Goal: Check status: Check status

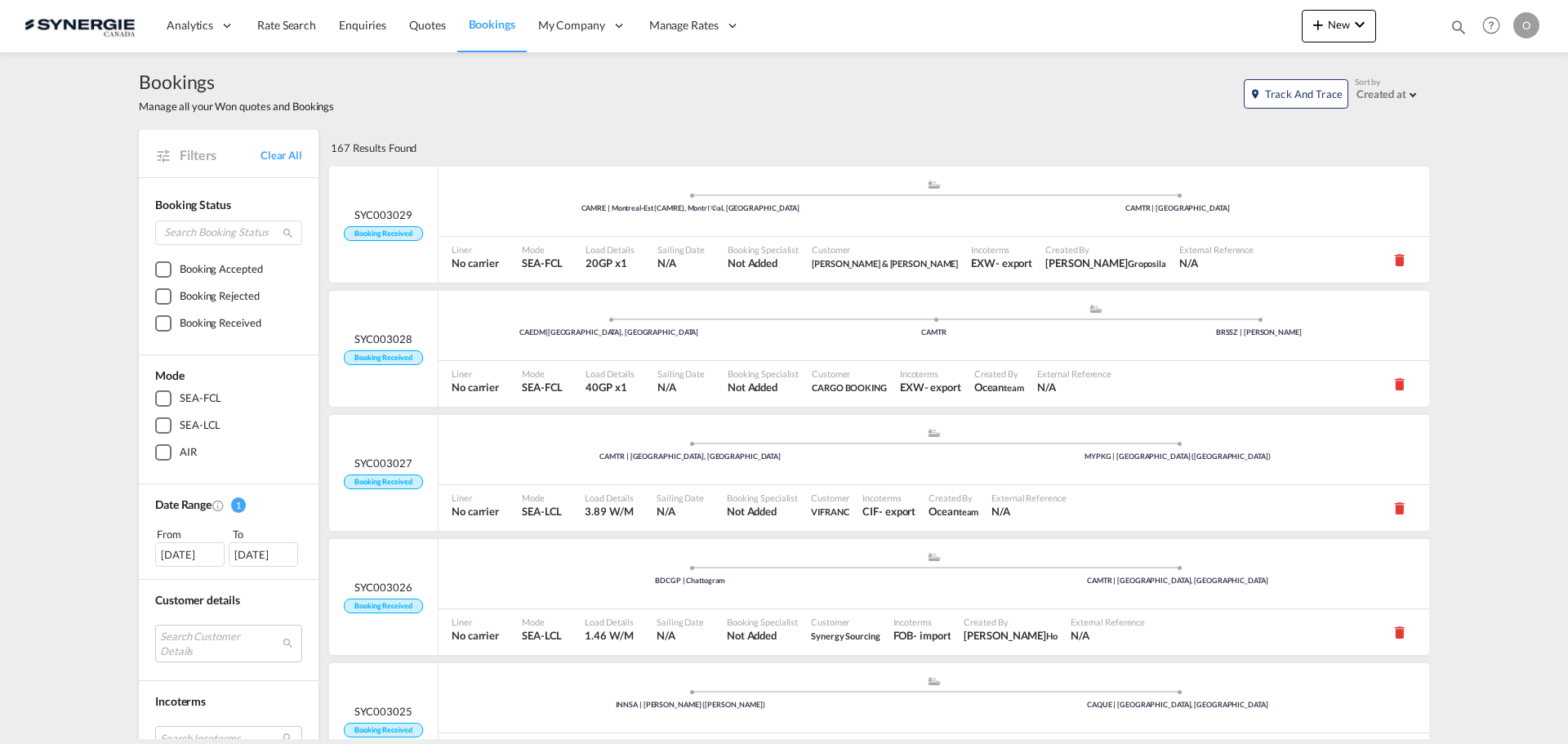
drag, startPoint x: 1461, startPoint y: 28, endPoint x: 1452, endPoint y: 35, distance: 11.4
click at [1461, 28] on md-icon "icon-magnify" at bounding box center [1458, 27] width 18 height 18
drag, startPoint x: 1209, startPoint y: 33, endPoint x: 1204, endPoint y: 40, distance: 8.6
click at [1209, 33] on select "Bookings Quotes Enquiries" at bounding box center [1198, 27] width 77 height 30
select select "Quotes"
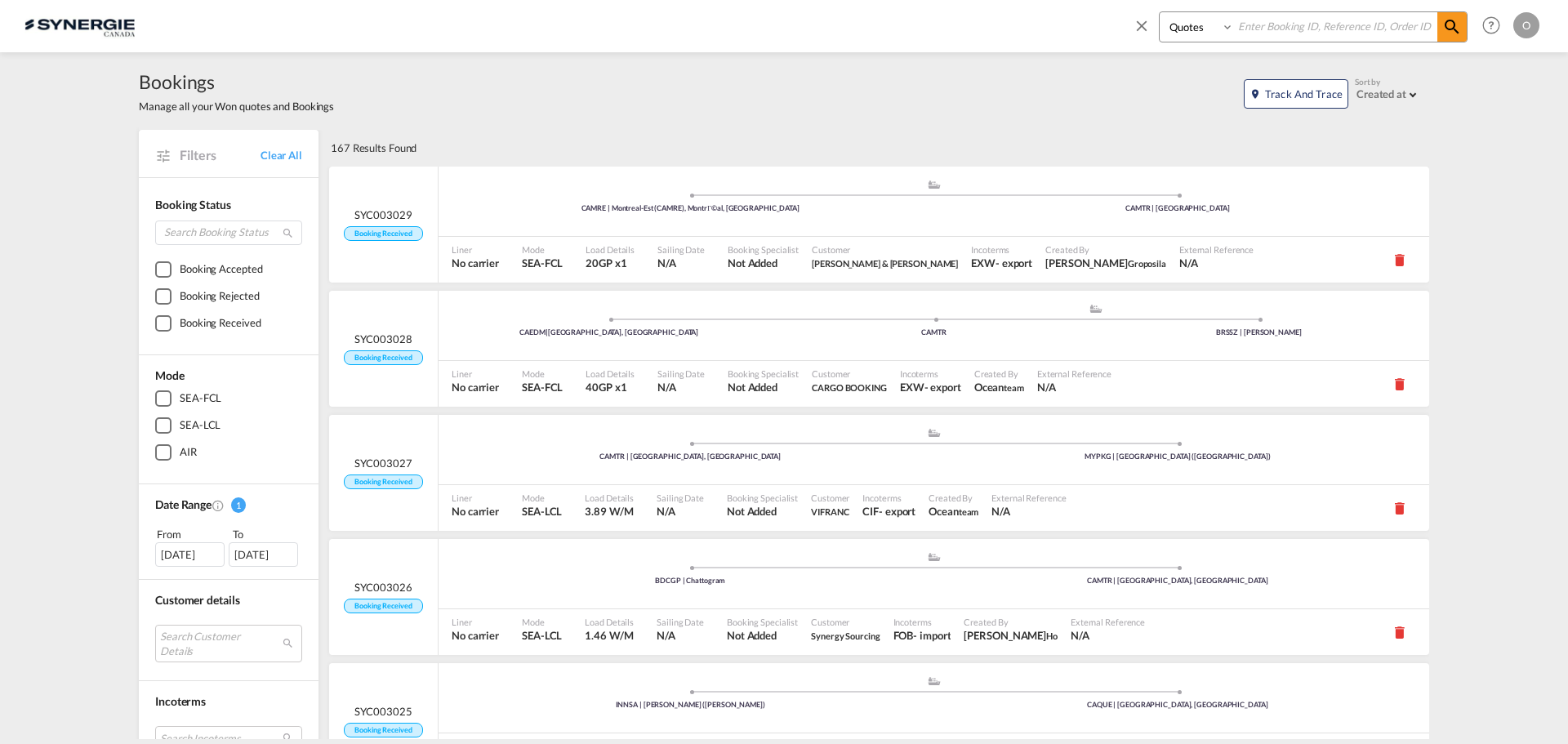
click at [1159, 13] on select "Bookings Quotes Enquiries" at bounding box center [1198, 27] width 77 height 30
click at [1282, 32] on input at bounding box center [1335, 27] width 203 height 29
paste input "SYN100076"
type input "SYN100076"
click at [1452, 32] on md-icon "icon-magnify" at bounding box center [1452, 27] width 20 height 20
